Goal: Register for event/course

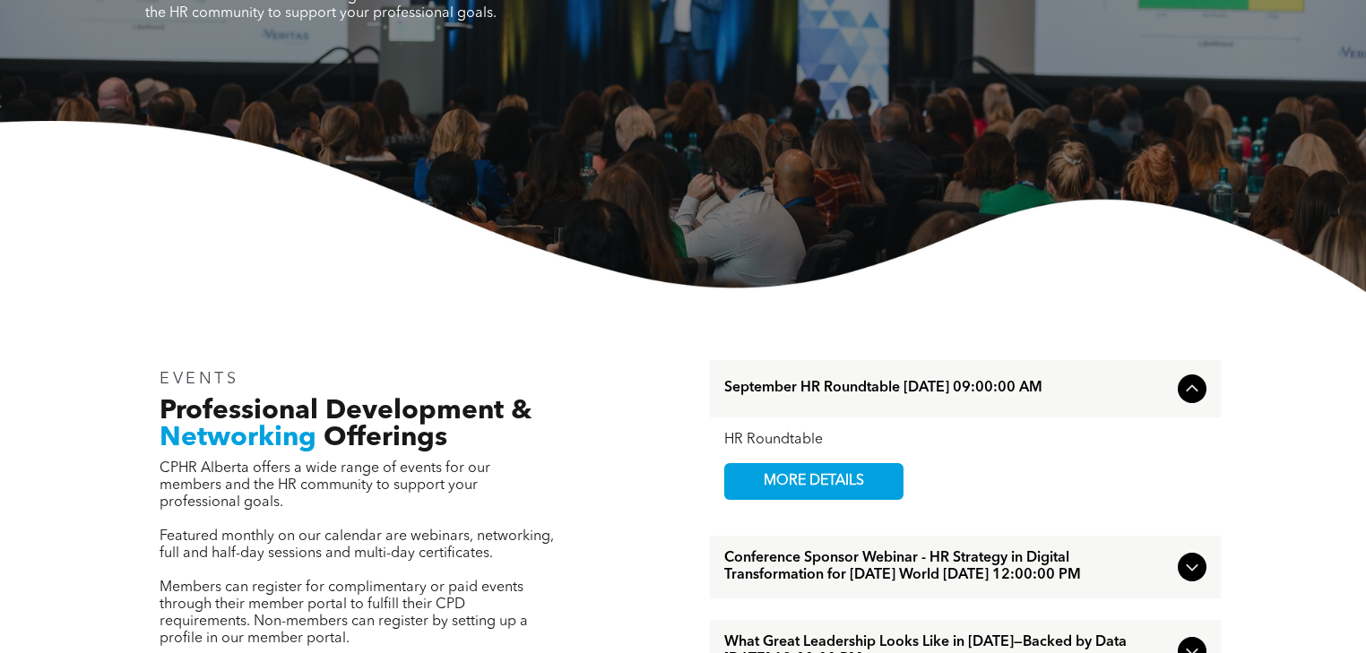
scroll to position [597, 0]
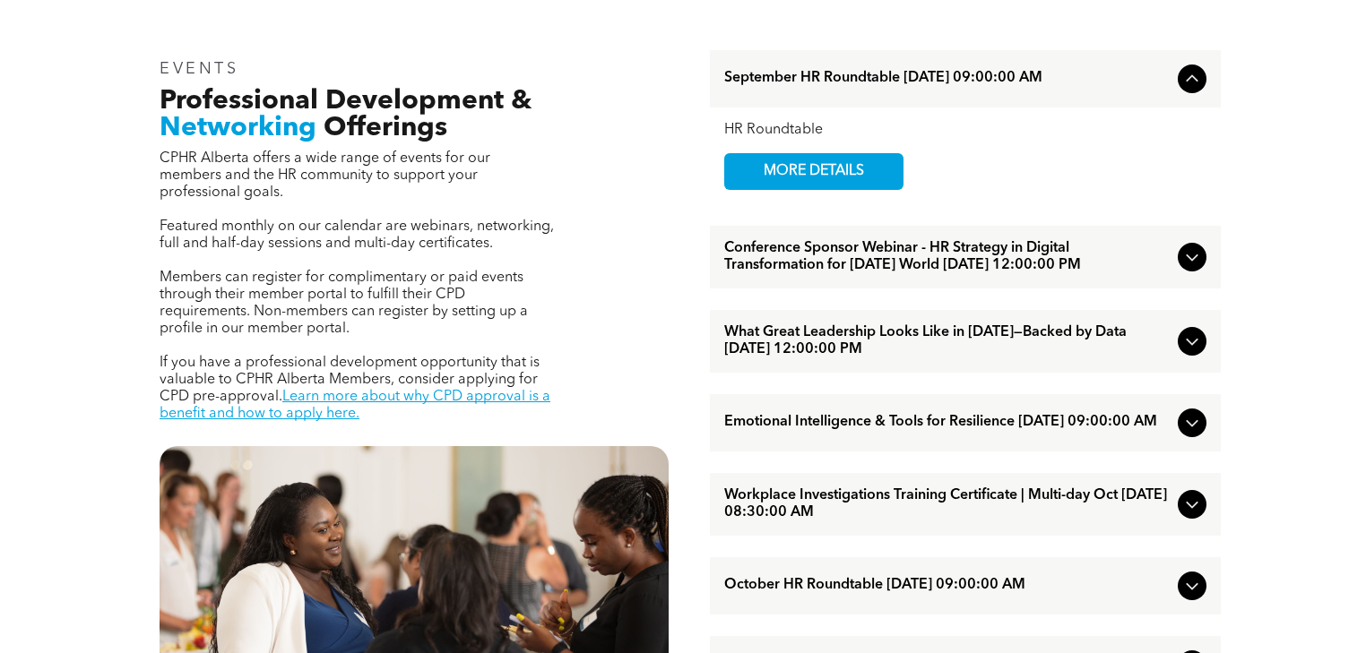
click at [814, 333] on span "What Great Leadership Looks Like in [DATE]—Backed by Data [DATE] 12:00:00 PM" at bounding box center [947, 341] width 446 height 34
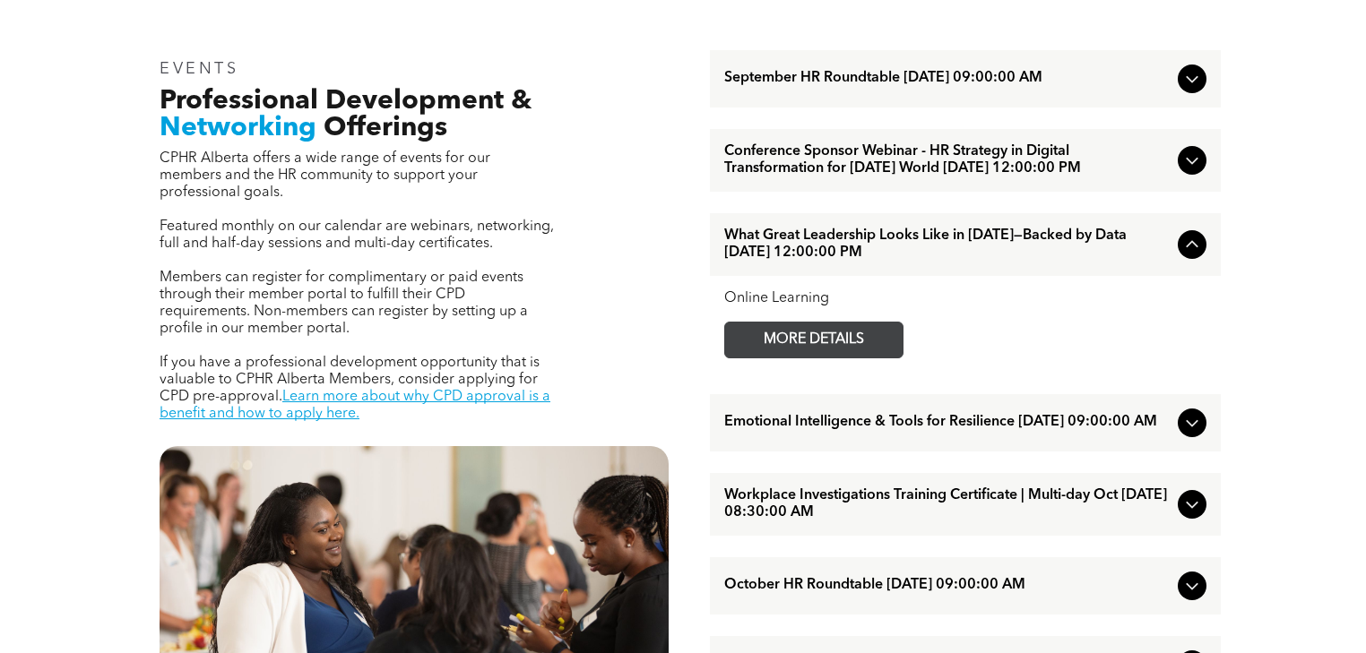
click at [791, 330] on span "MORE DETAILS" at bounding box center [814, 340] width 142 height 35
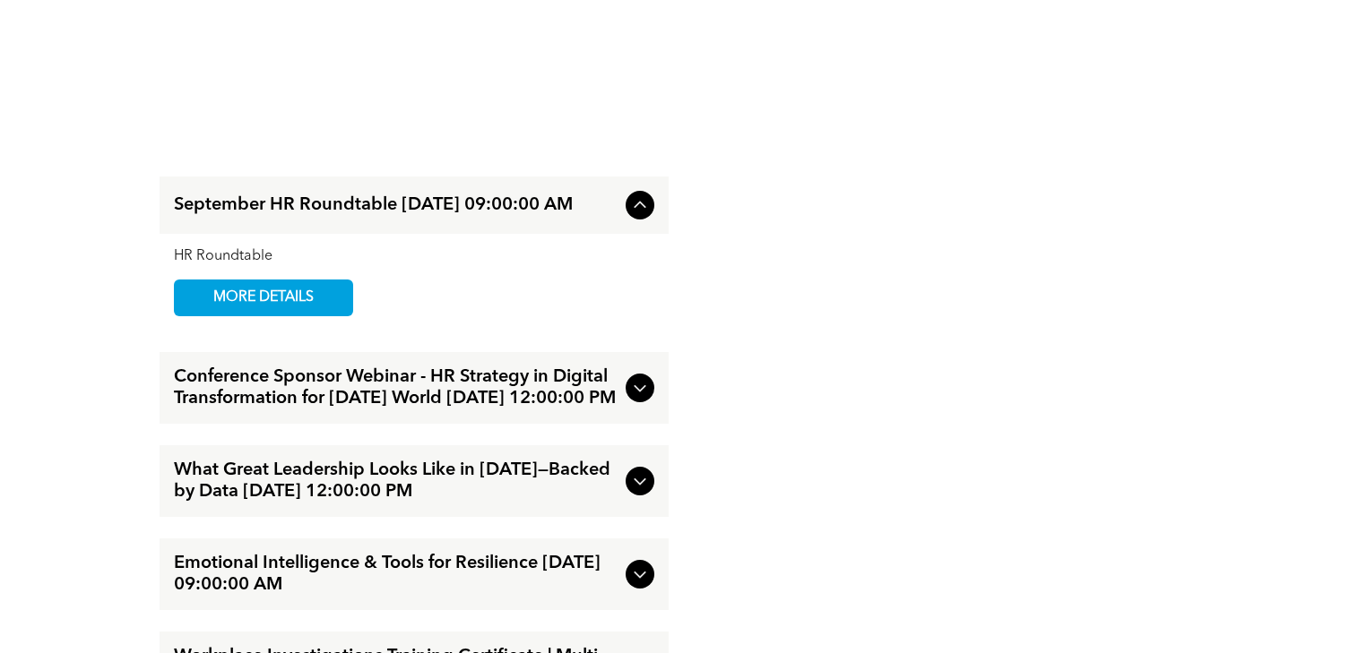
scroll to position [1912, 0]
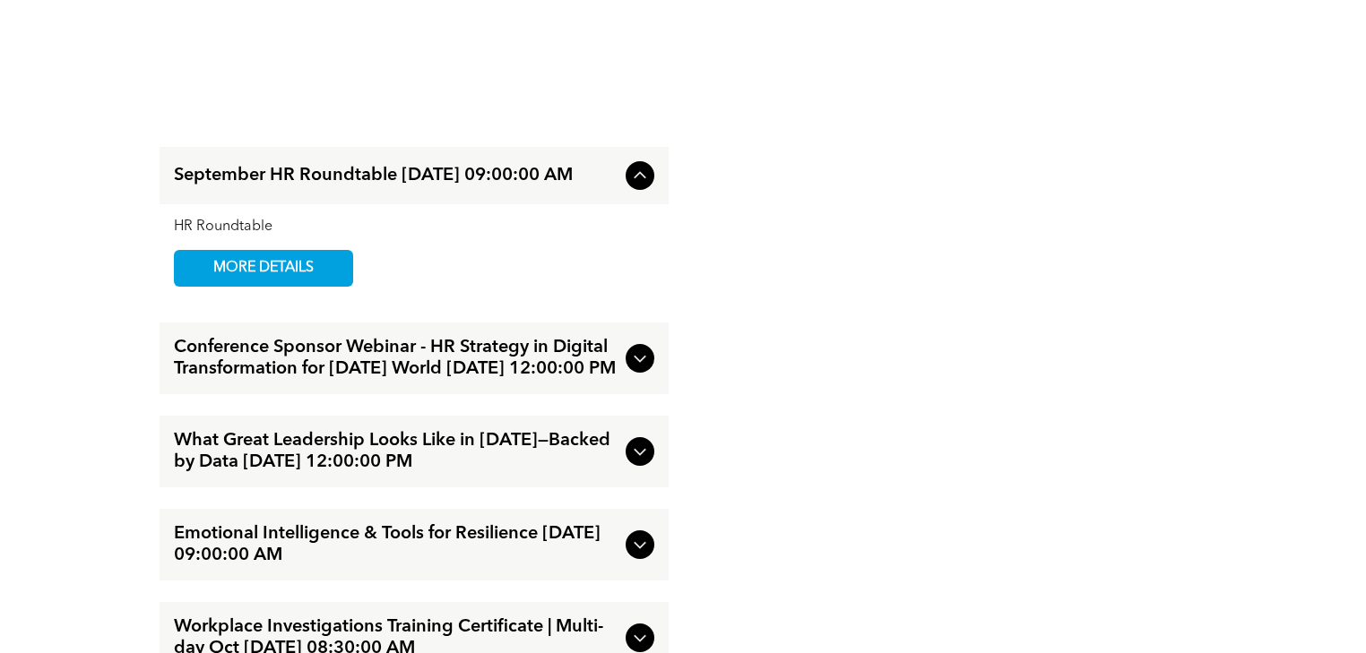
click at [351, 434] on span "What Great Leadership Looks Like in [DATE]—Backed by Data [DATE] 12:00:00 PM" at bounding box center [396, 451] width 445 height 43
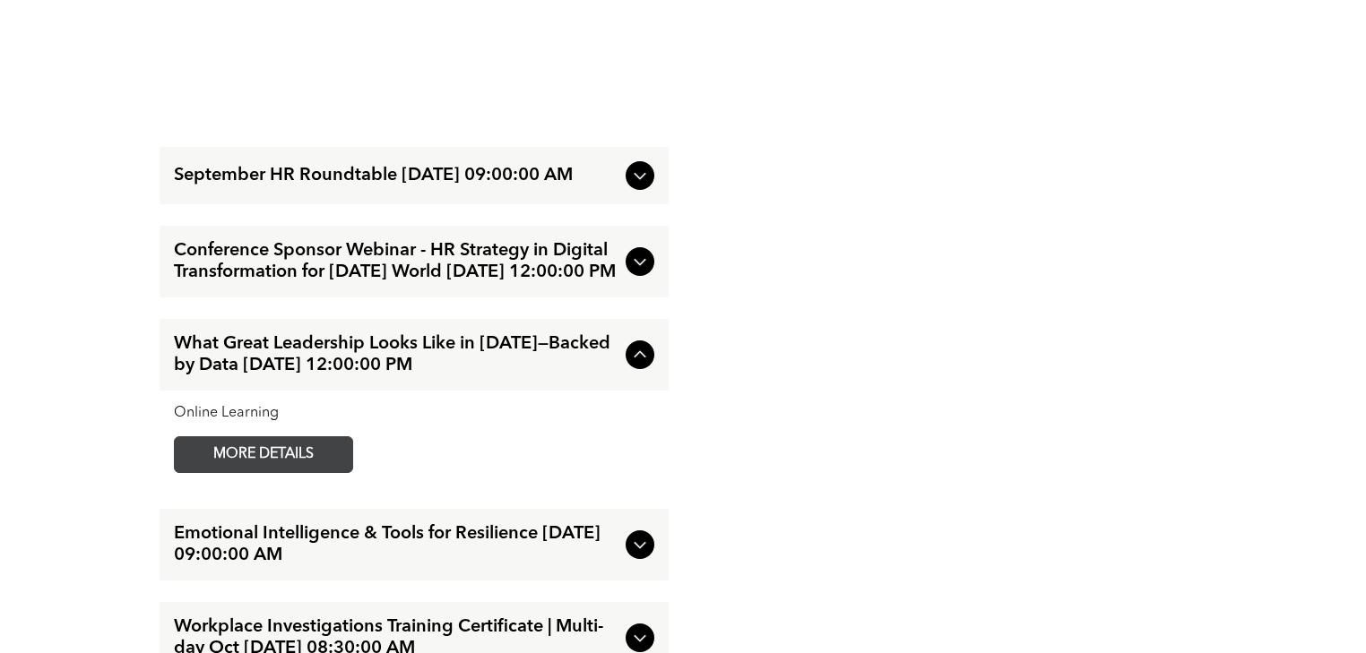
click at [247, 446] on span "MORE DETAILS" at bounding box center [264, 454] width 142 height 35
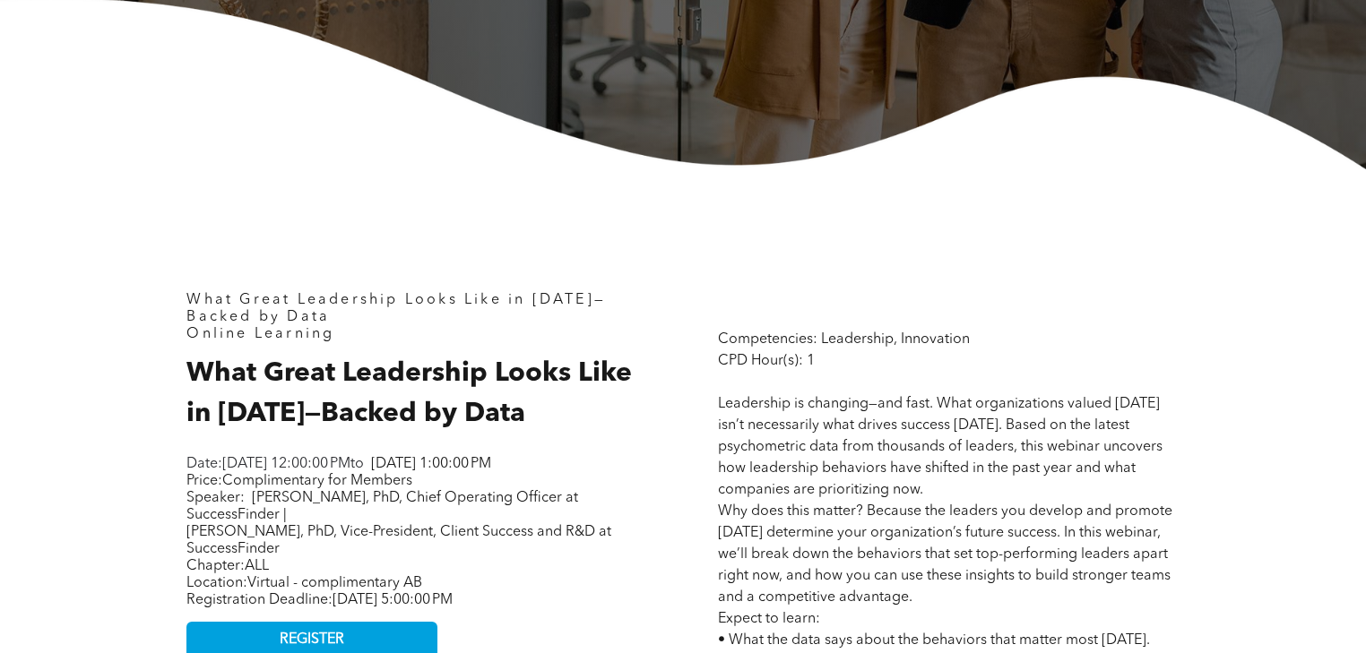
scroll to position [717, 0]
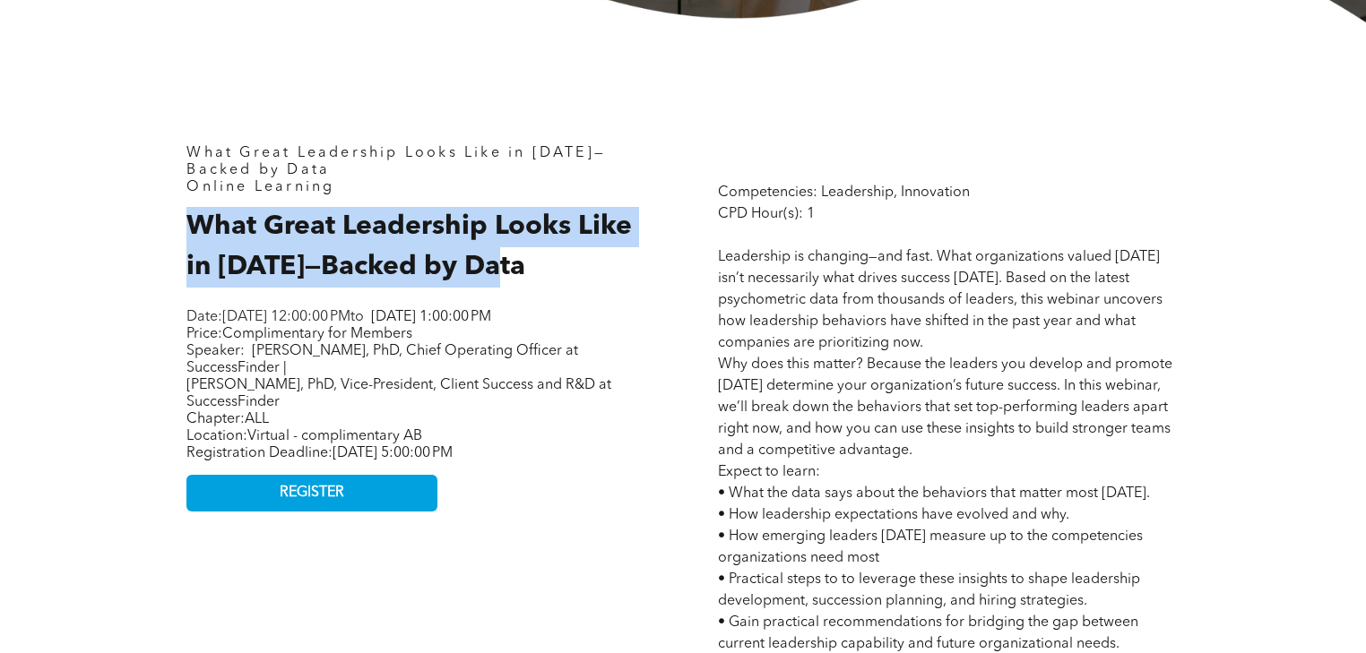
drag, startPoint x: 194, startPoint y: 208, endPoint x: 502, endPoint y: 251, distance: 311.3
click at [502, 251] on span "What Great Leadership Looks Like in [DATE]—Backed by Data" at bounding box center [408, 246] width 445 height 67
copy span "What Great Leadership Looks Like in [DATE]—Backed by Data"
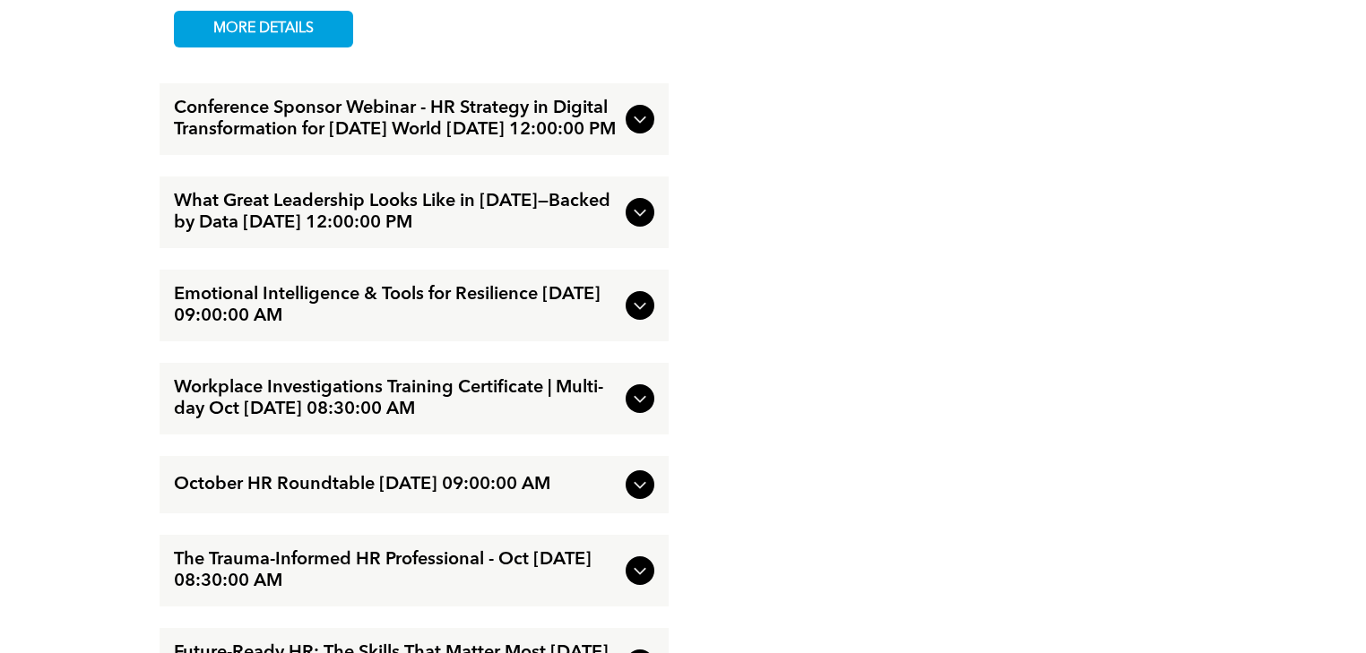
scroll to position [2270, 0]
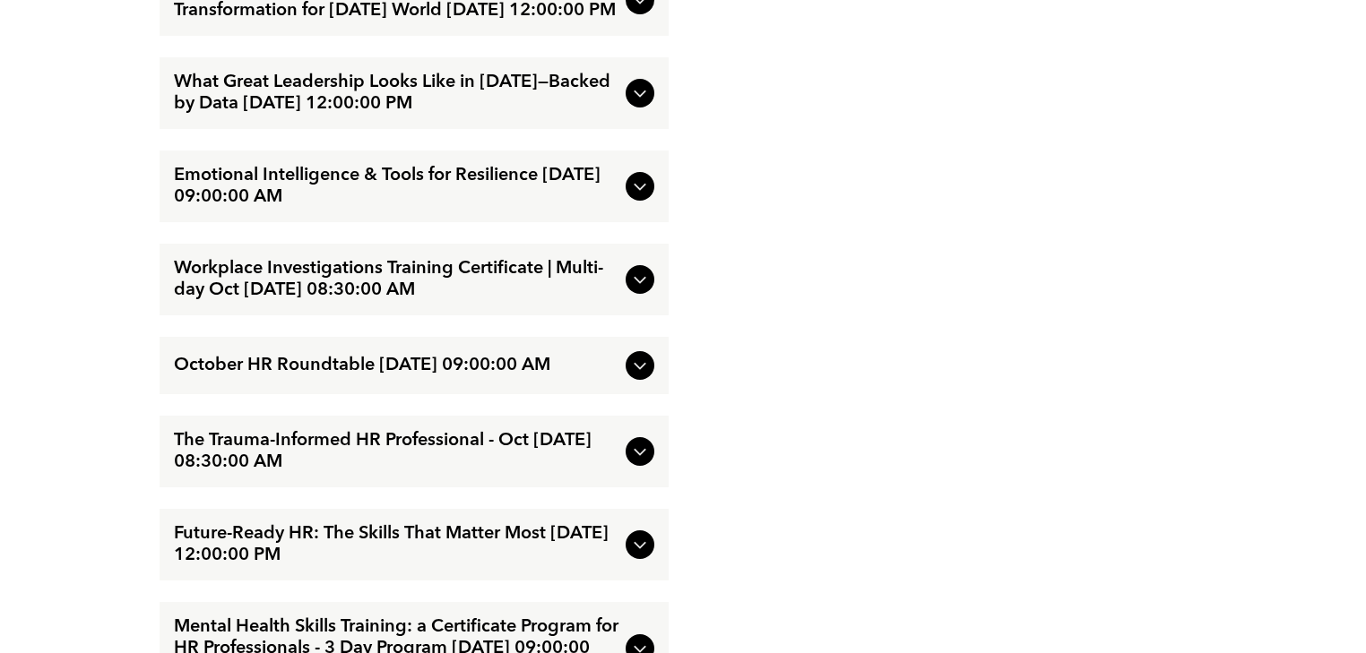
click at [426, 459] on span "The Trauma-Informed HR Professional - Oct [DATE] 08:30:00 AM" at bounding box center [396, 451] width 445 height 43
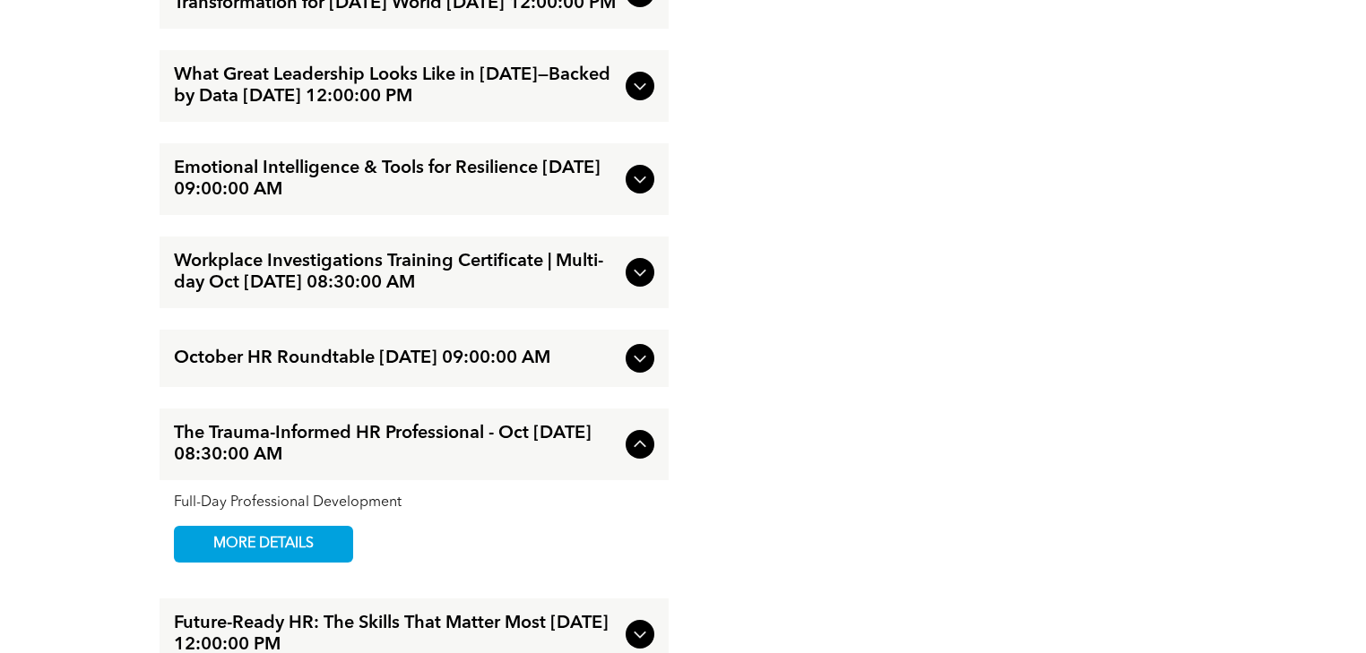
scroll to position [2173, 0]
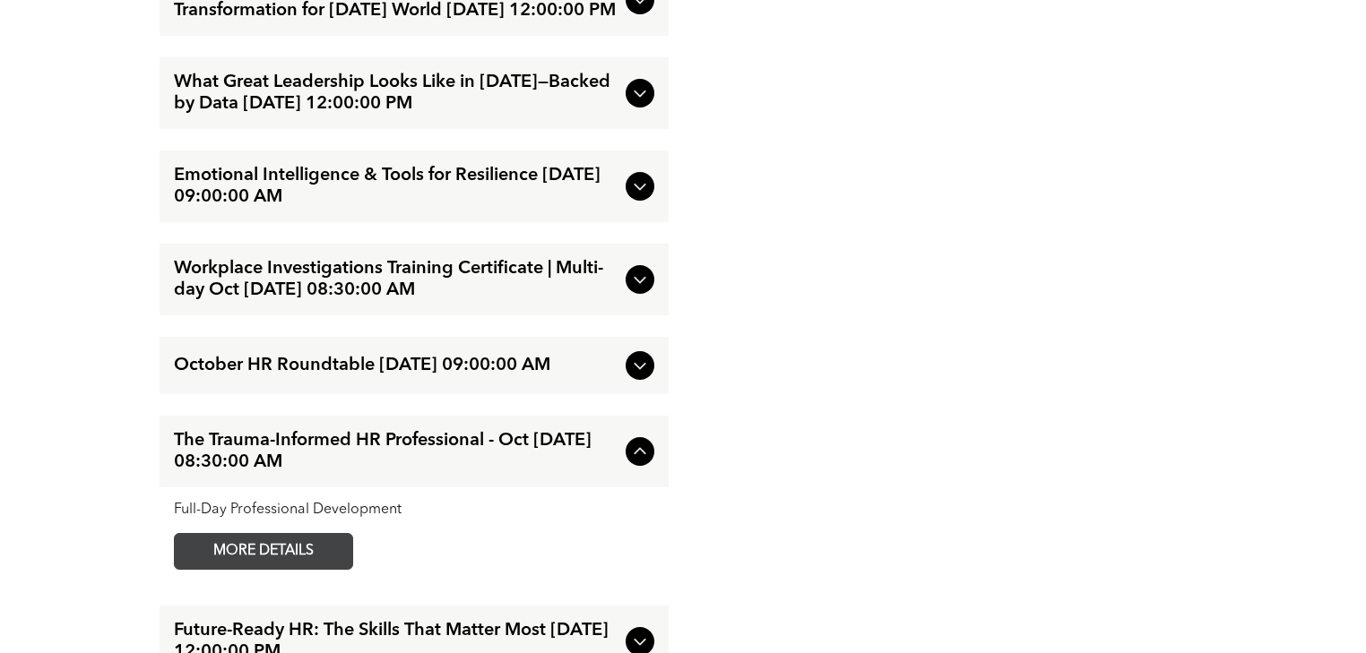
click at [271, 549] on span "MORE DETAILS" at bounding box center [264, 551] width 142 height 35
